Goal: Check status: Check status

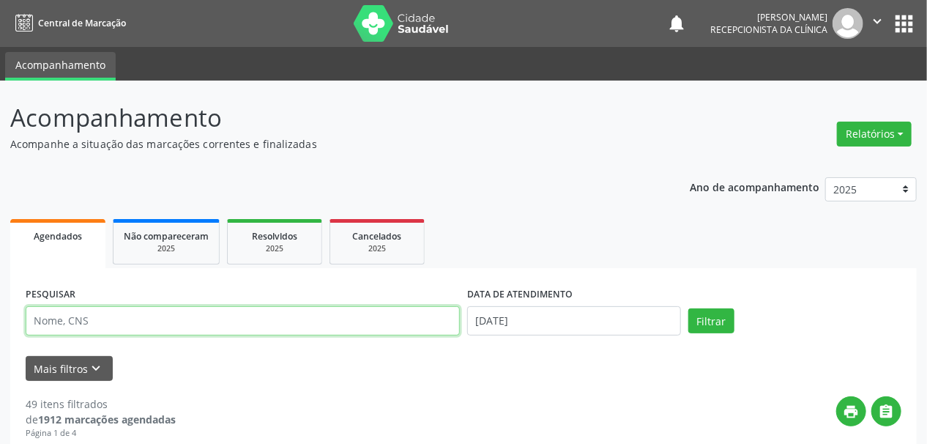
click at [50, 318] on input "text" at bounding box center [243, 320] width 434 height 29
type input "[PERSON_NAME]"
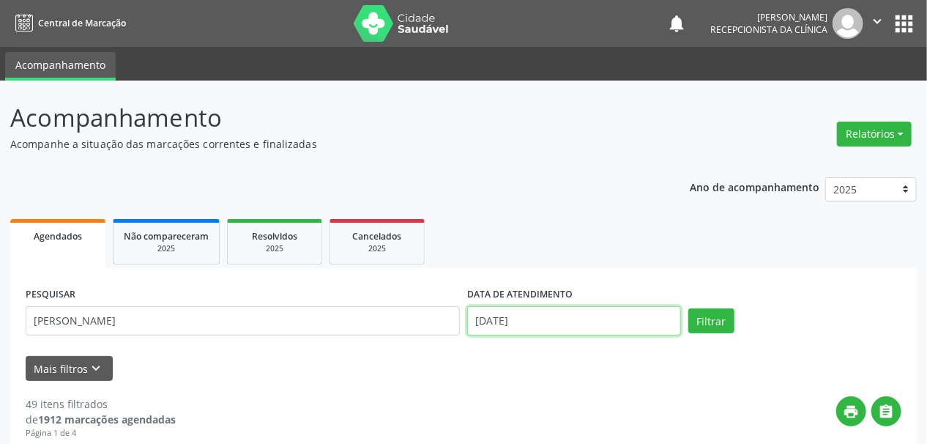
click at [524, 309] on input "[DATE]" at bounding box center [574, 320] width 214 height 29
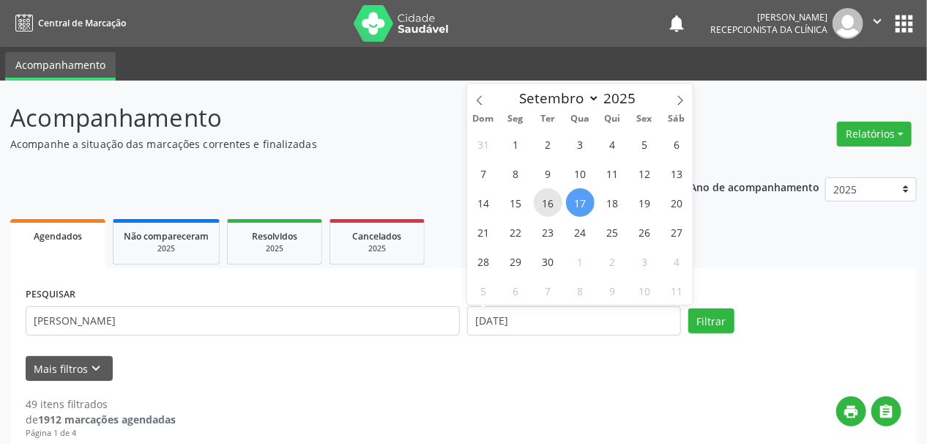
click at [545, 204] on span "16" at bounding box center [548, 202] width 29 height 29
type input "[DATE]"
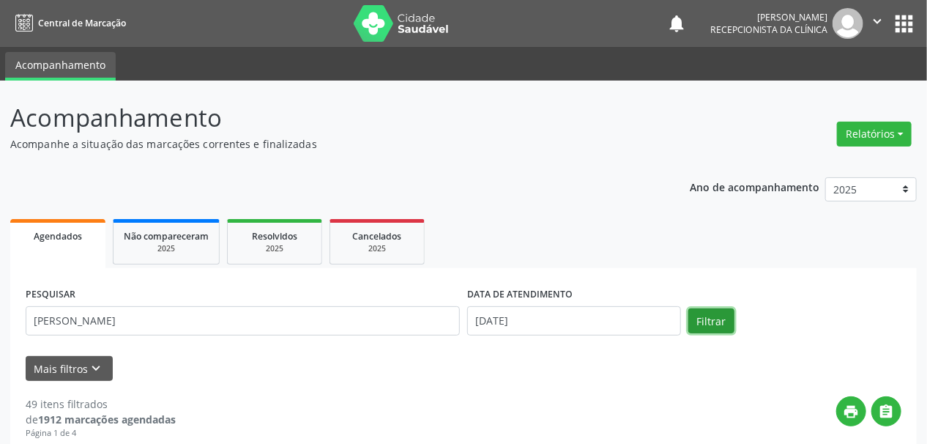
click at [712, 316] on button "Filtrar" at bounding box center [711, 320] width 46 height 25
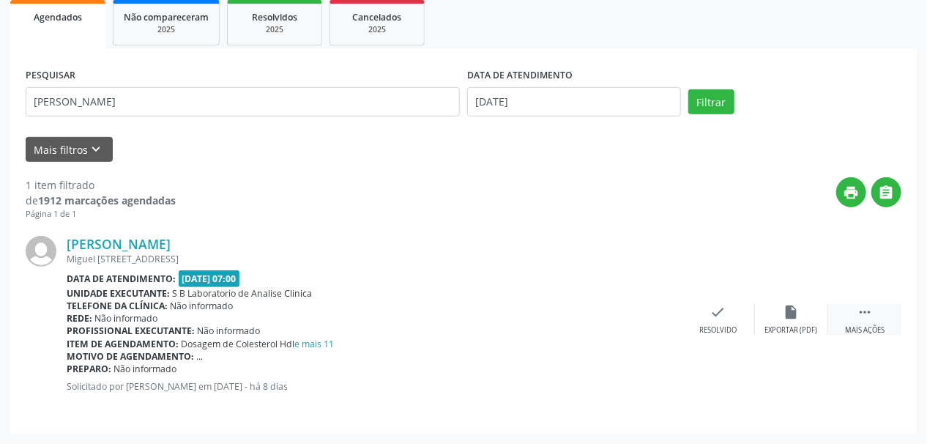
click at [857, 314] on div " Mais ações" at bounding box center [864, 319] width 73 height 31
click at [650, 313] on icon "print" at bounding box center [645, 312] width 16 height 16
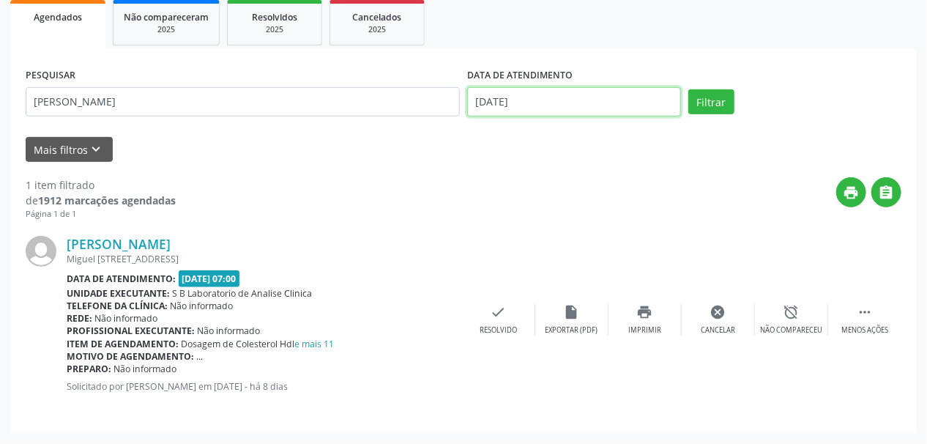
click at [498, 108] on input "[DATE]" at bounding box center [574, 101] width 214 height 29
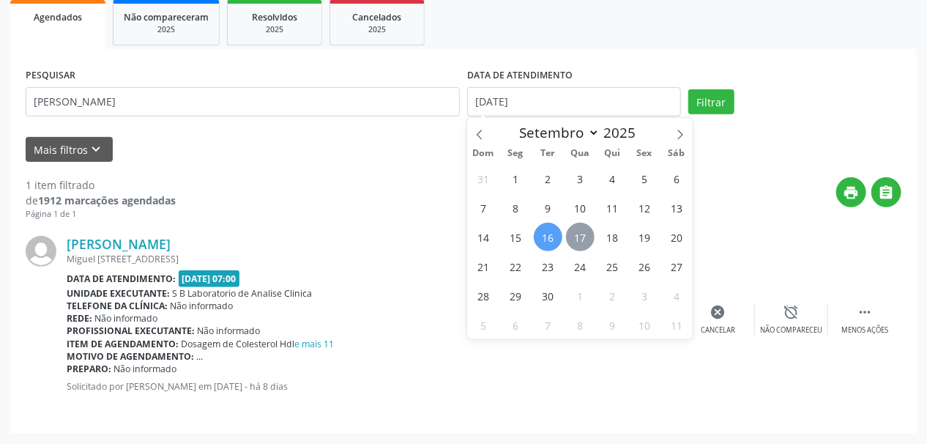
click at [580, 232] on span "17" at bounding box center [580, 237] width 29 height 29
type input "[DATE]"
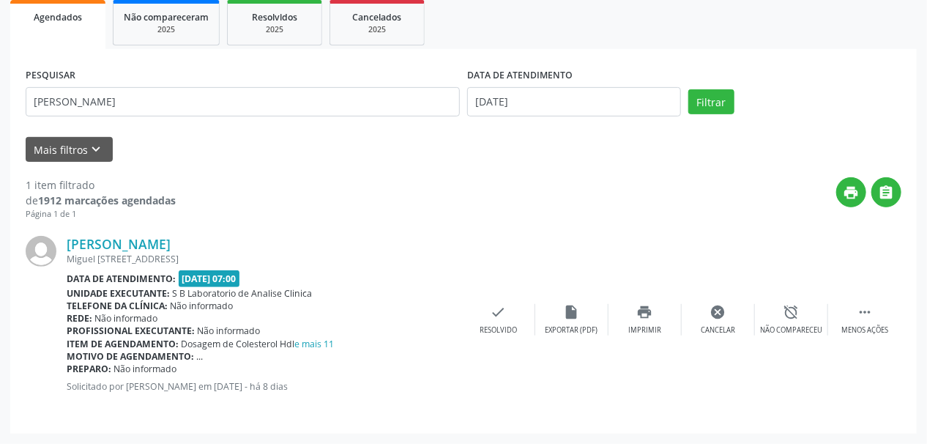
click at [580, 232] on div "[PERSON_NAME] [PERSON_NAME][STREET_ADDRESS] Data de atendimento: [DATE] 07:00 U…" at bounding box center [464, 319] width 876 height 198
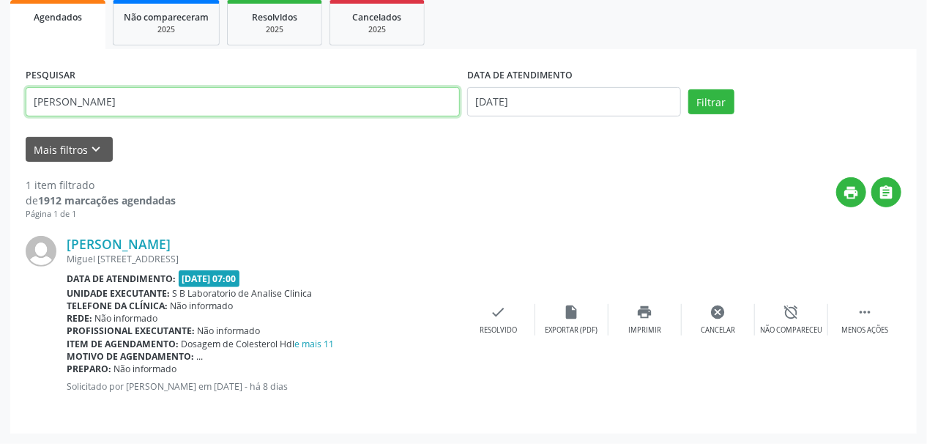
drag, startPoint x: 165, startPoint y: 102, endPoint x: 0, endPoint y: 119, distance: 165.6
click at [0, 119] on div "Acompanhamento Acompanhe a situação das marcações correntes e finalizadas Relat…" at bounding box center [463, 153] width 927 height 582
type input "[PERSON_NAME]"
click at [688, 89] on button "Filtrar" at bounding box center [711, 101] width 46 height 25
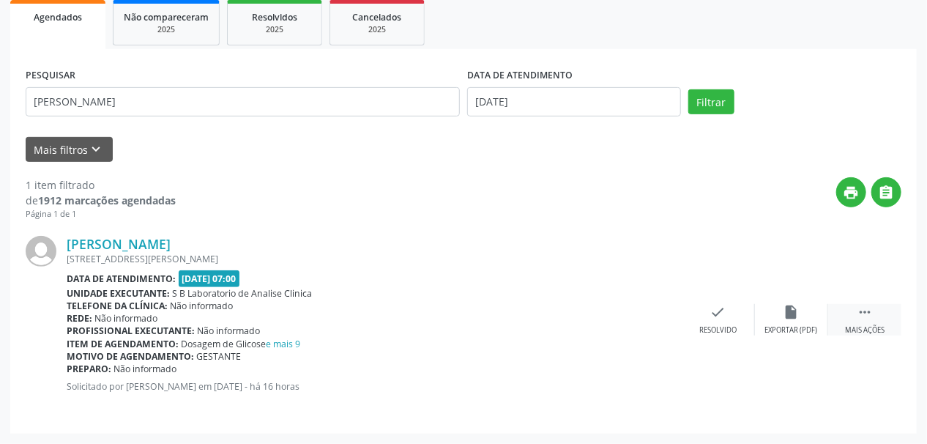
click at [862, 306] on icon "" at bounding box center [865, 312] width 16 height 16
click at [645, 310] on icon "print" at bounding box center [645, 312] width 16 height 16
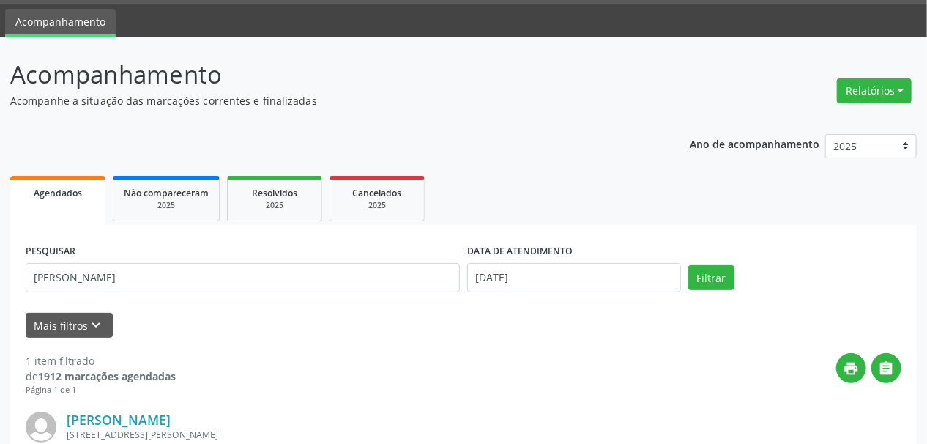
scroll to position [0, 0]
